Goal: Obtain resource: Obtain resource

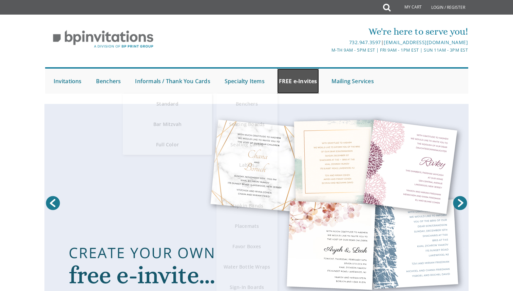
click at [298, 77] on link "FREE e-Invites" at bounding box center [298, 81] width 42 height 25
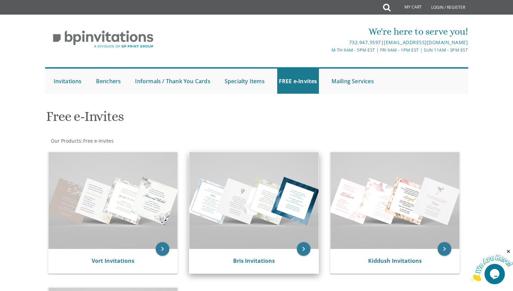
click at [230, 213] on img at bounding box center [253, 200] width 129 height 97
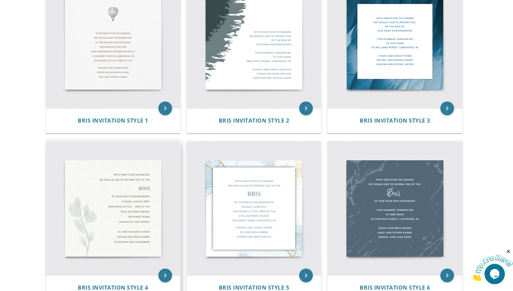
scroll to position [102, 0]
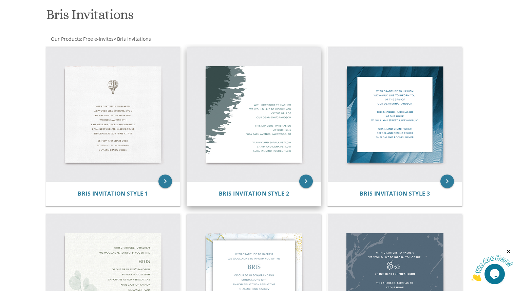
click at [235, 107] on img at bounding box center [254, 114] width 134 height 134
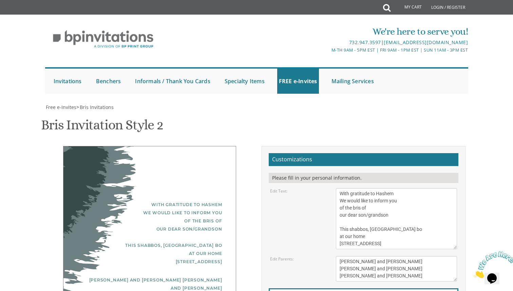
scroll to position [154, 0]
click at [356, 188] on textarea "With gratitude to Hashem We would like to inform you of the bris of our dear so…" at bounding box center [397, 218] width 122 height 61
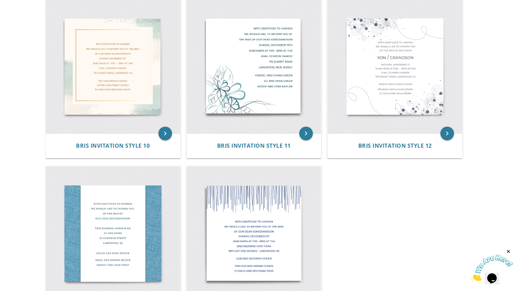
scroll to position [722, 0]
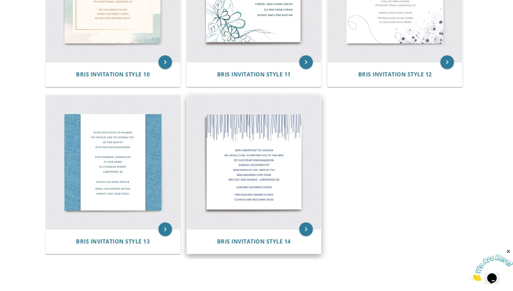
click at [241, 211] on img at bounding box center [254, 162] width 134 height 134
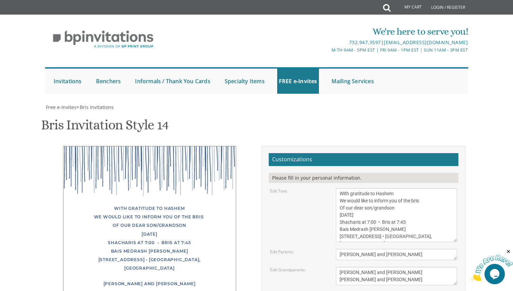
scroll to position [116, 0]
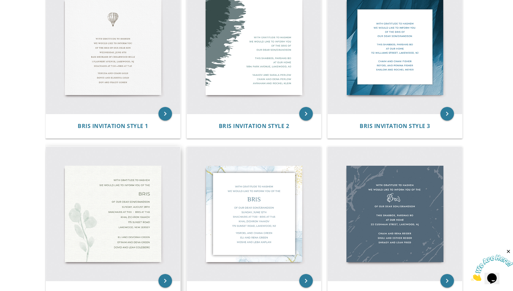
scroll to position [170, 0]
click at [110, 189] on img at bounding box center [113, 213] width 134 height 134
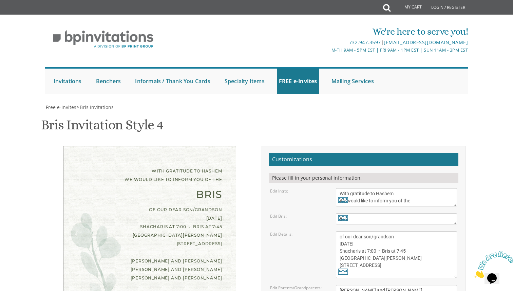
scroll to position [110, 0]
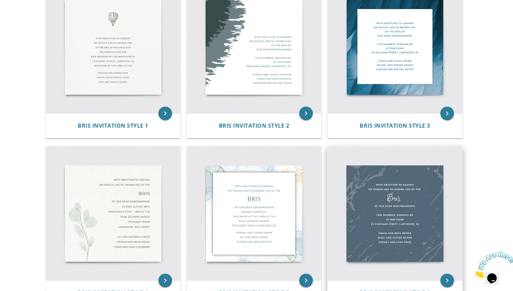
click at [386, 165] on img at bounding box center [395, 213] width 134 height 134
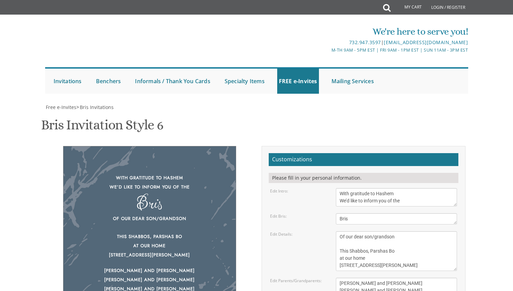
click at [397, 186] on form "Customizations Please fill in your personal information. Edit Intro: With grati…" at bounding box center [364, 258] width 190 height 210
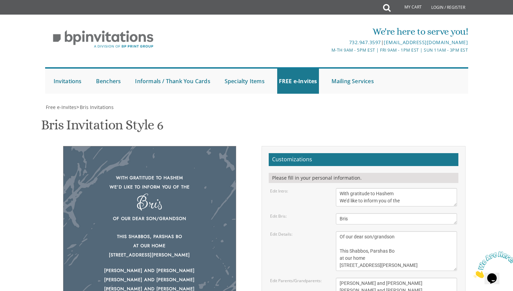
scroll to position [65, 0]
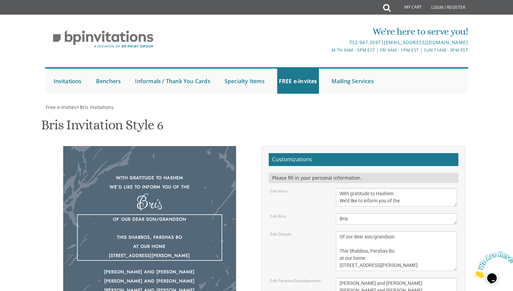
drag, startPoint x: 406, startPoint y: 186, endPoint x: 325, endPoint y: 186, distance: 80.8
click at [325, 231] on div "Edit Details: Of our dear son/grandson This Shabbos, Parshas Bo at our home 22 …" at bounding box center [364, 251] width 198 height 40
